Goal: Information Seeking & Learning: Learn about a topic

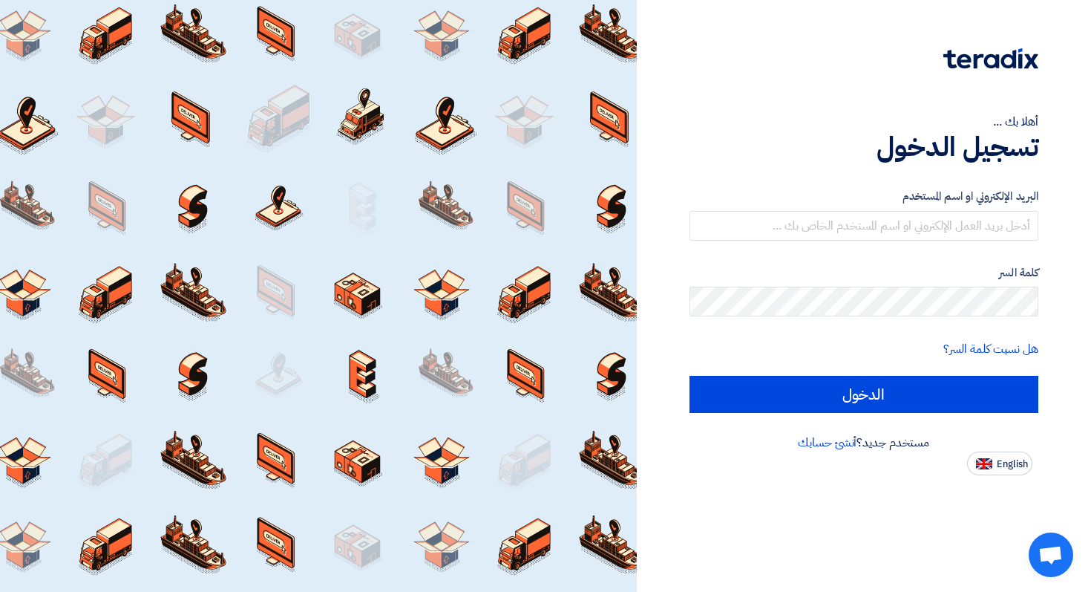
click at [885, 207] on div "البريد الإلكتروني او اسم المستخدم" at bounding box center [865, 214] width 350 height 53
click at [885, 217] on input "text" at bounding box center [865, 226] width 350 height 30
paste input "[EMAIL_ADDRESS][DOMAIN_NAME]"
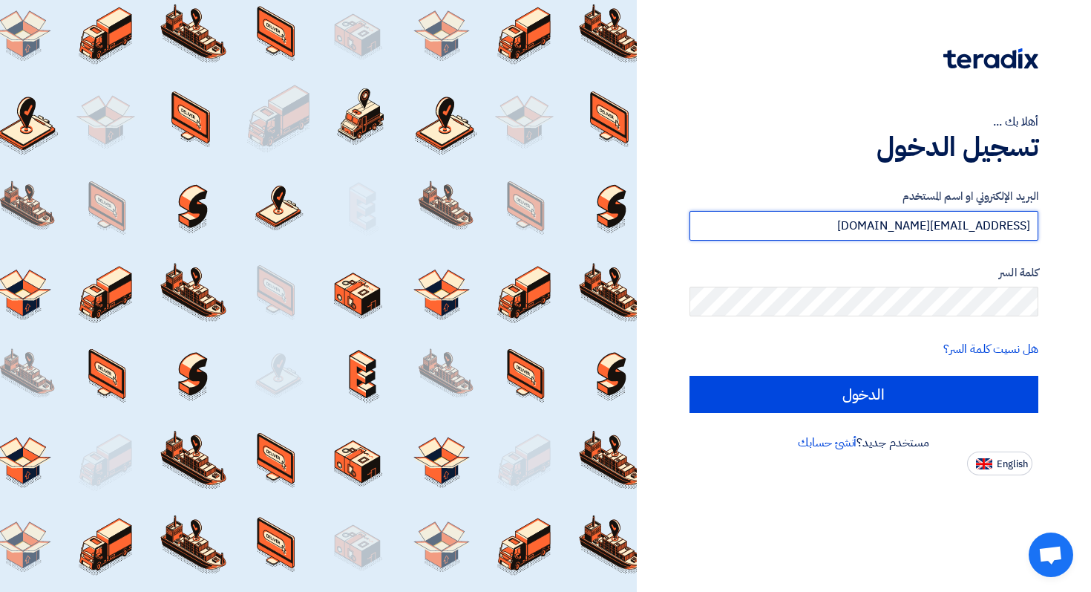
type input "[EMAIL_ADDRESS][DOMAIN_NAME]"
click at [993, 318] on form "البريد الإلكتروني او اسم المستخدم [EMAIL_ADDRESS][DOMAIN_NAME] كلمة السر هل نسي…" at bounding box center [865, 300] width 350 height 225
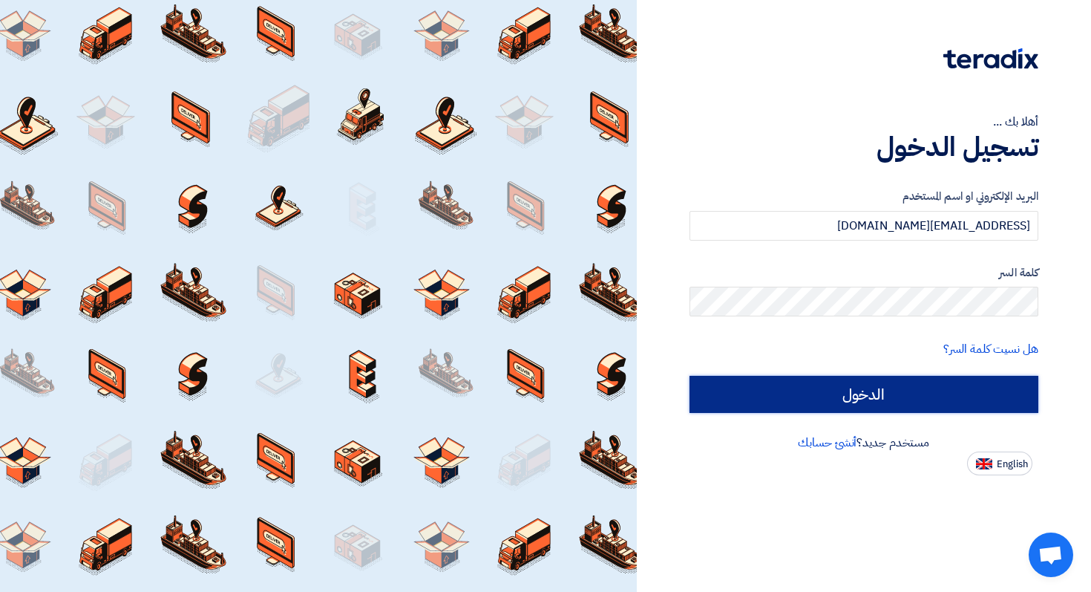
click at [958, 393] on input "الدخول" at bounding box center [865, 394] width 350 height 37
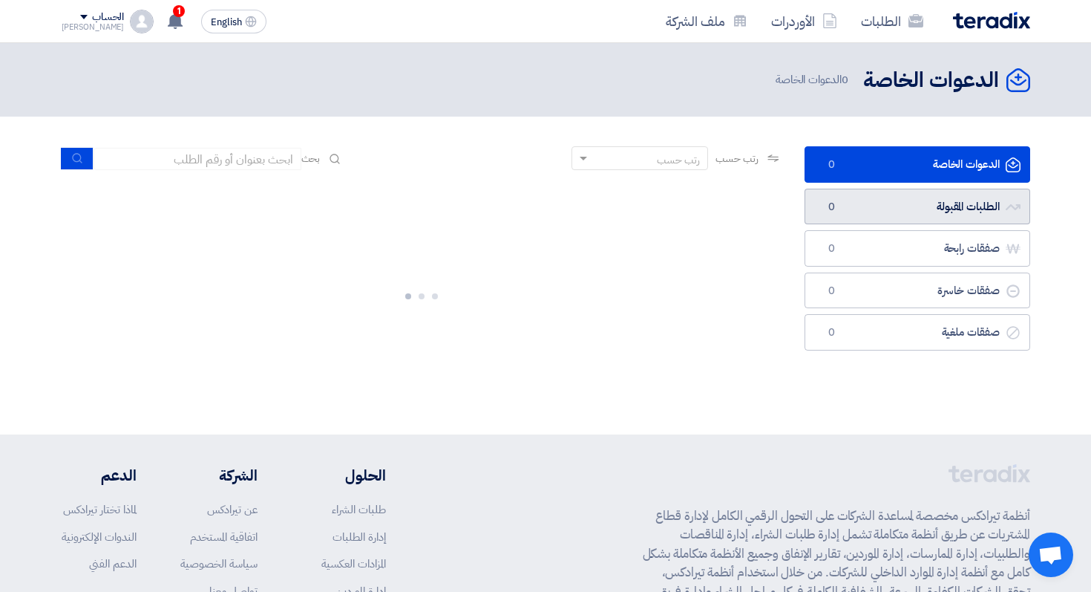
click at [936, 201] on link "الطلبات المقبولة الطلبات المقبولة 0" at bounding box center [918, 207] width 226 height 36
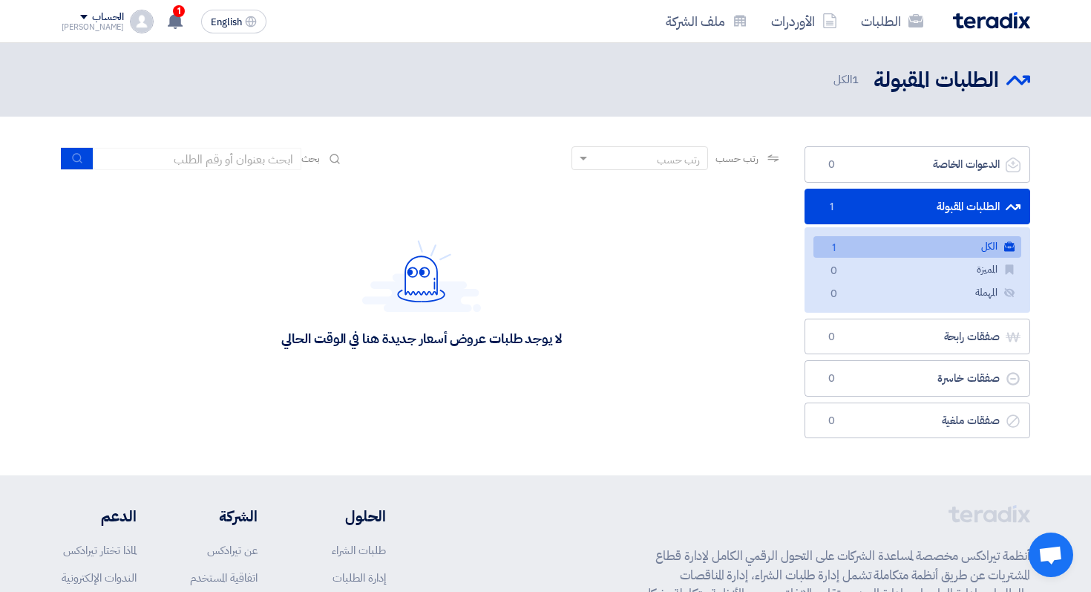
click at [917, 243] on link "الكل الكل 1" at bounding box center [918, 247] width 208 height 22
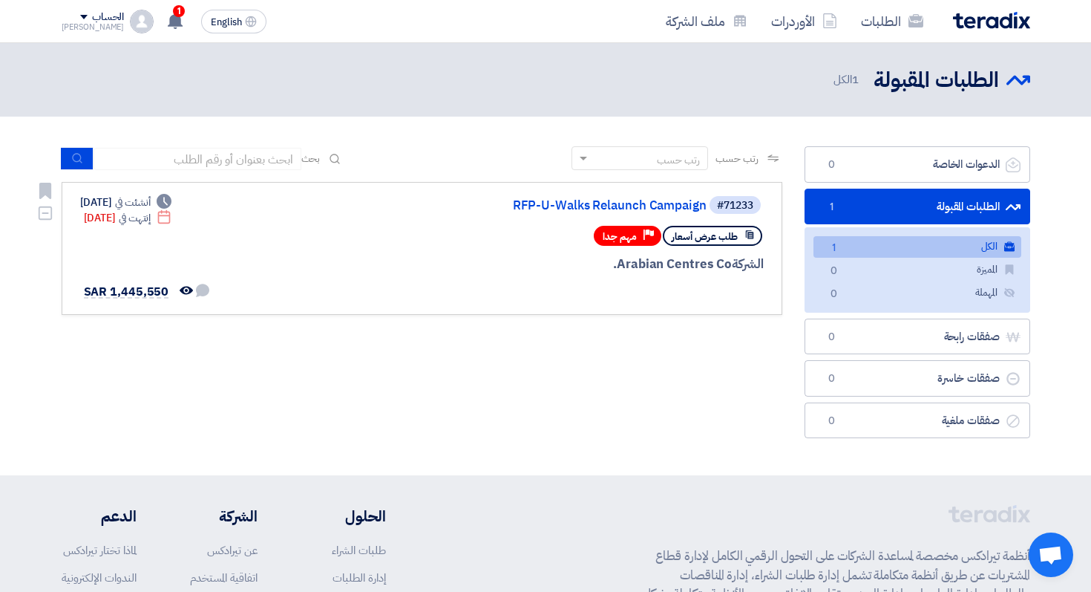
click at [446, 277] on div "#71233 RFP-U-Walks Relaunch Campaign طلب عرض أسعار Priority مهم جدا [GEOGRAPHIC…" at bounding box center [585, 249] width 357 height 108
click at [715, 242] on span "طلب عرض أسعار" at bounding box center [705, 236] width 66 height 14
click at [603, 209] on link "RFP-U-Walks Relaunch Campaign" at bounding box center [558, 205] width 297 height 13
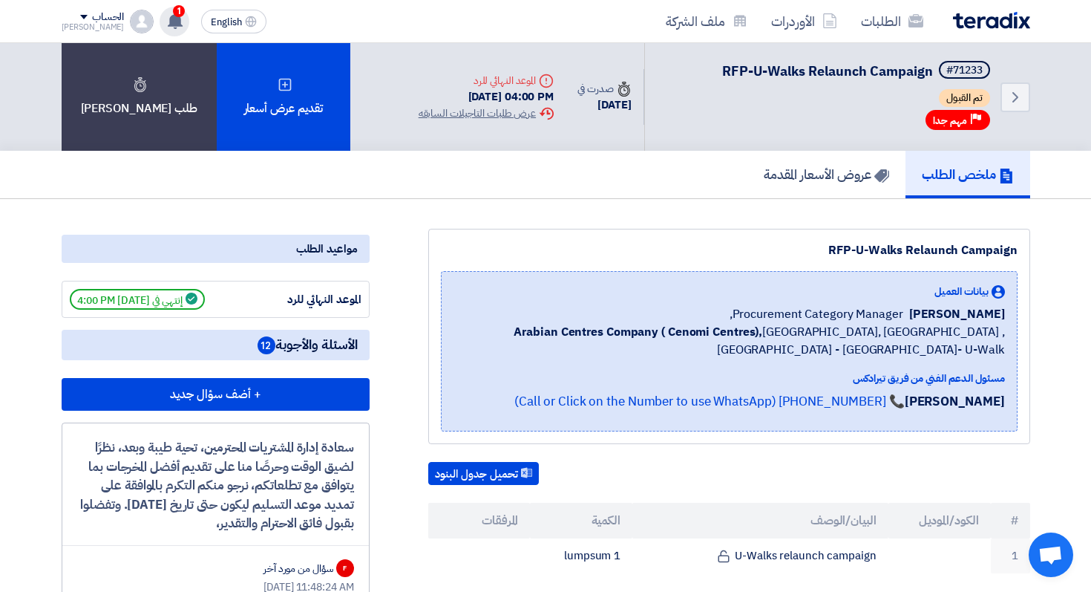
click at [168, 20] on use at bounding box center [175, 21] width 15 height 16
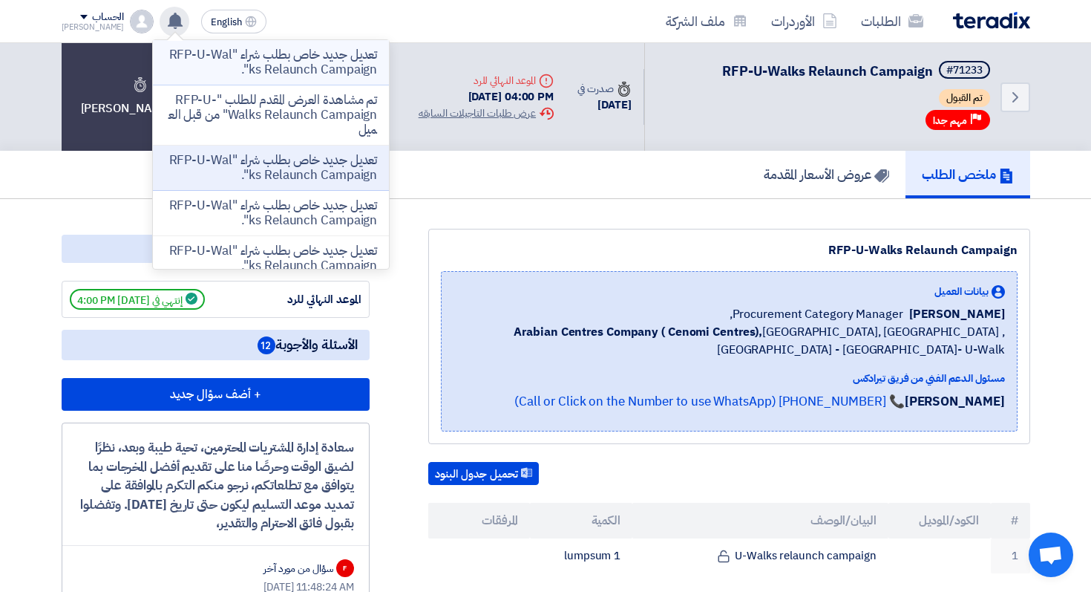
click at [264, 56] on p "تعديل جديد خاص بطلب شراء "RFP-U-Walks Relaunch Campaign"." at bounding box center [271, 63] width 212 height 30
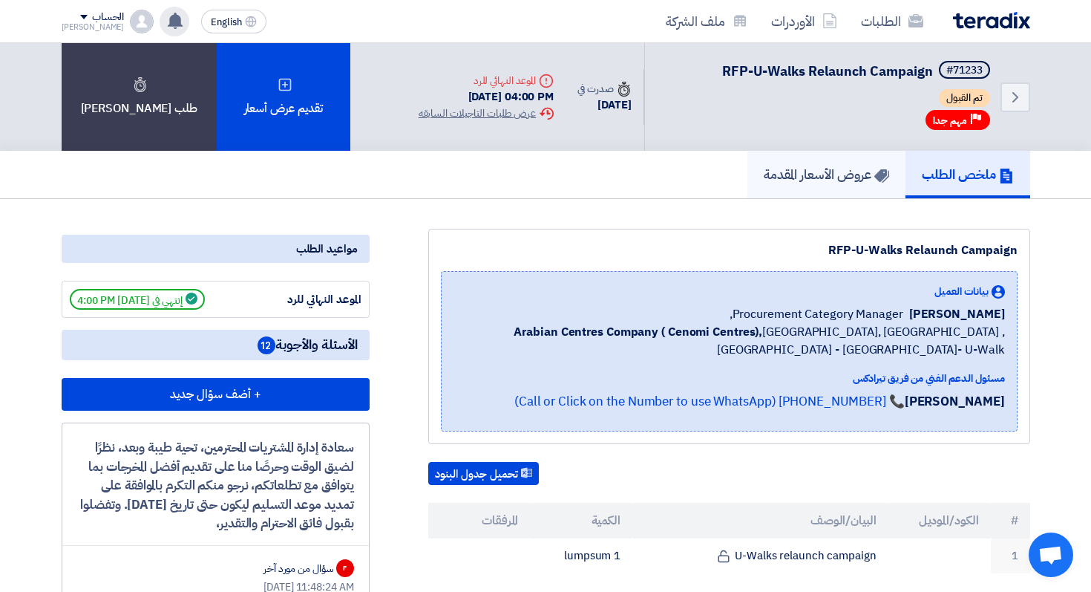
click at [882, 172] on use at bounding box center [881, 175] width 15 height 13
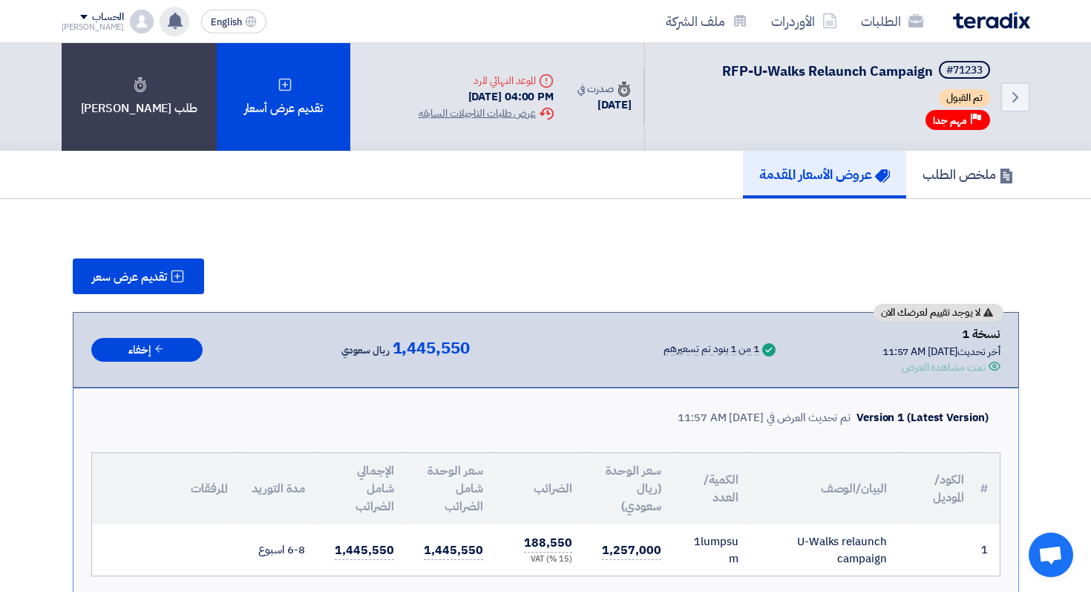
click at [168, 20] on use at bounding box center [175, 21] width 15 height 16
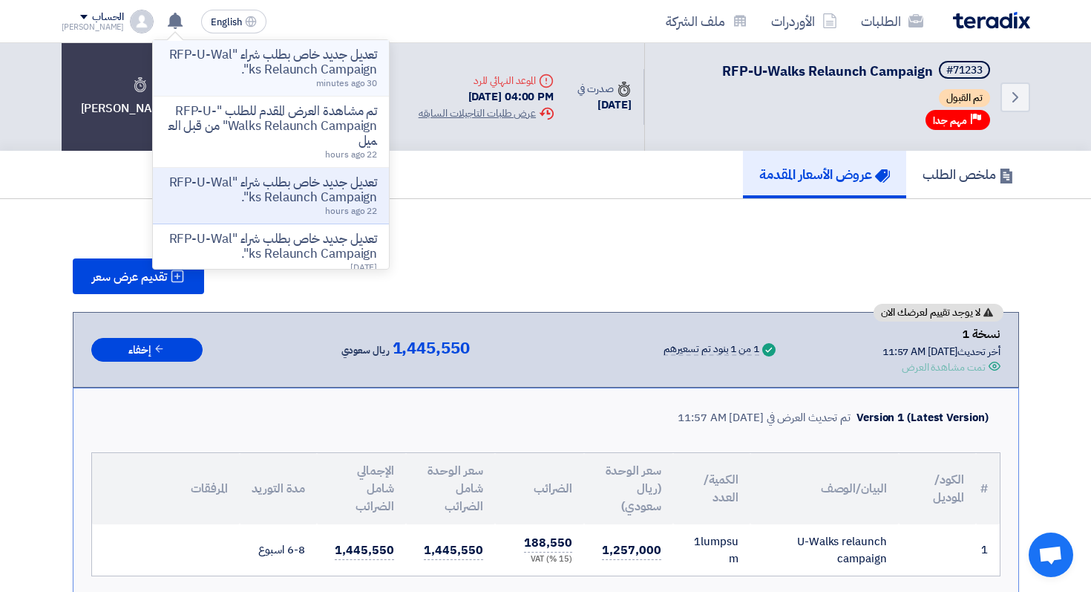
click at [290, 68] on p "تعديل جديد خاص بطلب شراء "RFP-U-Walks Relaunch Campaign"." at bounding box center [271, 63] width 212 height 30
